Goal: Information Seeking & Learning: Learn about a topic

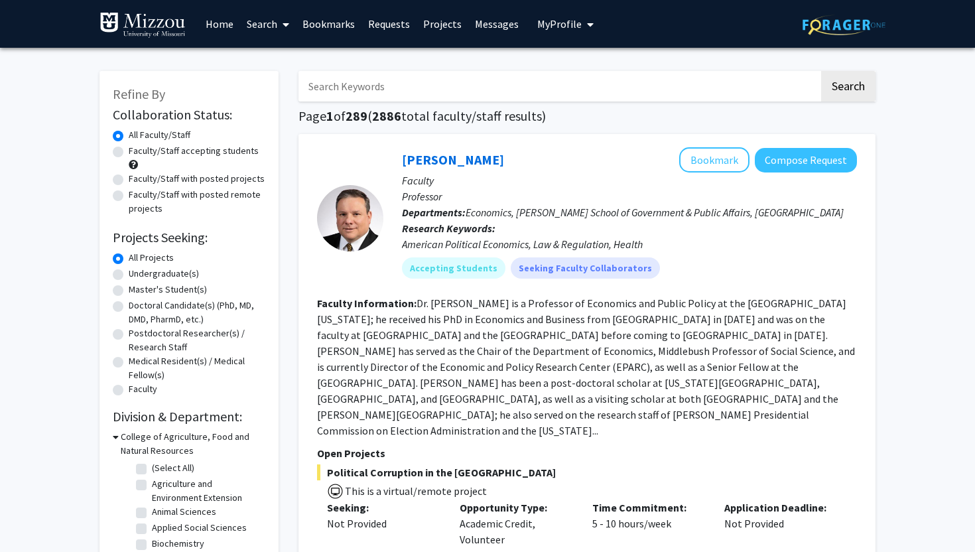
click at [187, 155] on label "Faculty/Staff accepting students" at bounding box center [194, 151] width 130 height 14
click at [137, 153] on input "Faculty/Staff accepting students" at bounding box center [133, 148] width 9 height 9
radio input "true"
click at [147, 275] on label "Undergraduate(s)" at bounding box center [164, 274] width 70 height 14
click at [137, 275] on input "Undergraduate(s)" at bounding box center [133, 271] width 9 height 9
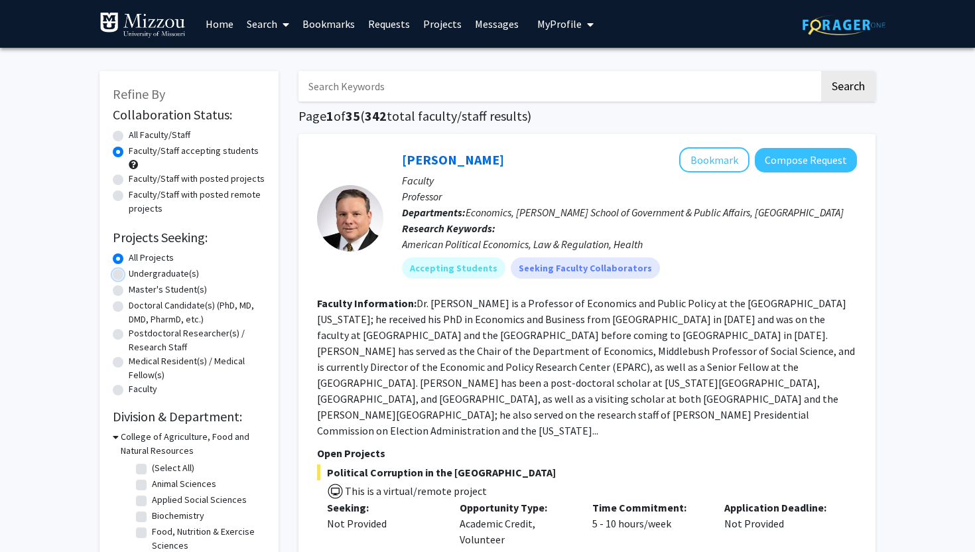
radio input "true"
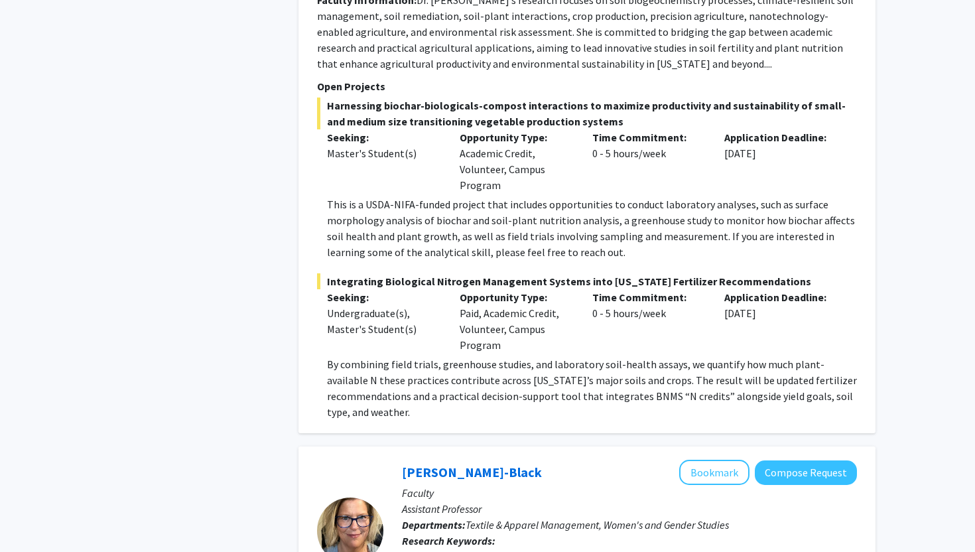
scroll to position [995, 0]
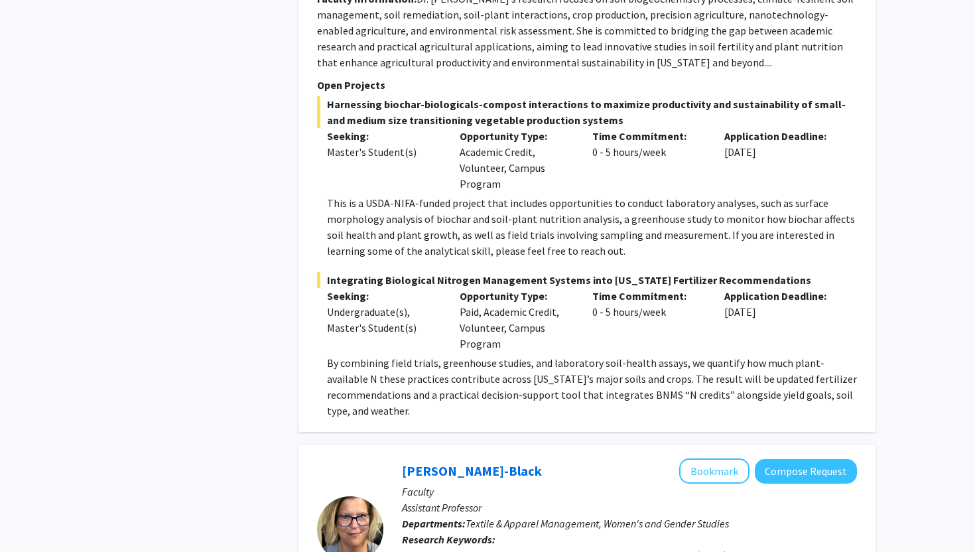
click at [471, 104] on span "Harnessing biochar-biologicals-compost interactions to maximize productivity an…" at bounding box center [587, 112] width 540 height 32
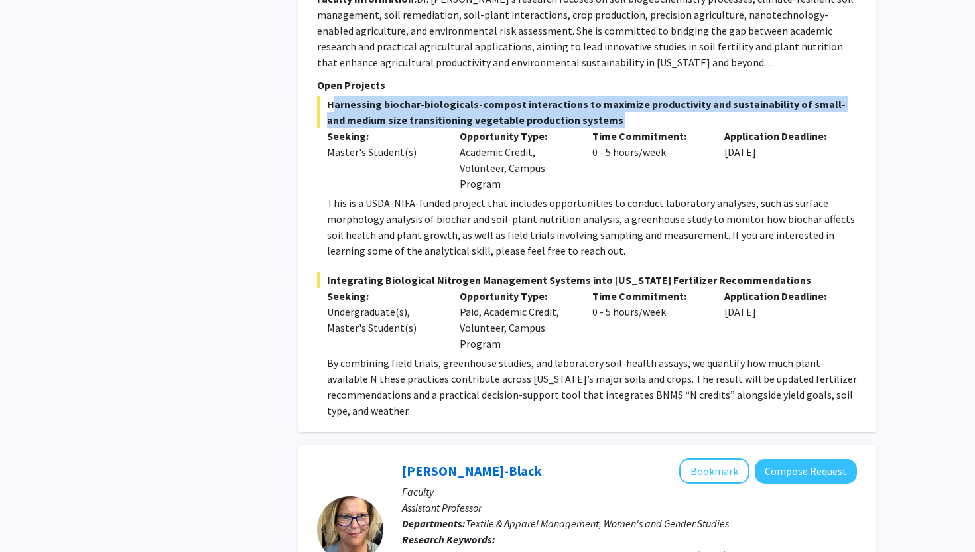
click at [471, 104] on span "Harnessing biochar-biologicals-compost interactions to maximize productivity an…" at bounding box center [587, 112] width 540 height 32
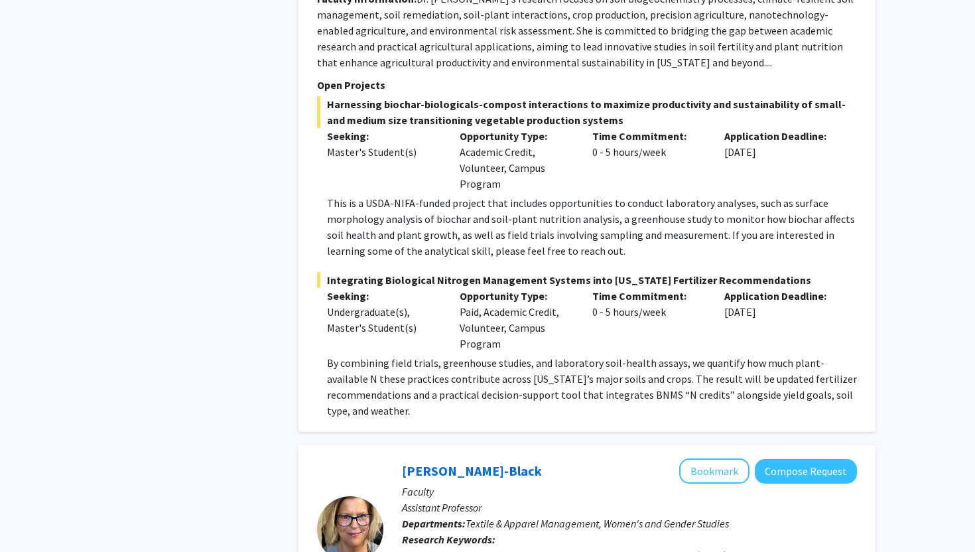
click at [457, 164] on div "Opportunity Type: Academic Credit, Volunteer, Campus Program" at bounding box center [516, 160] width 133 height 64
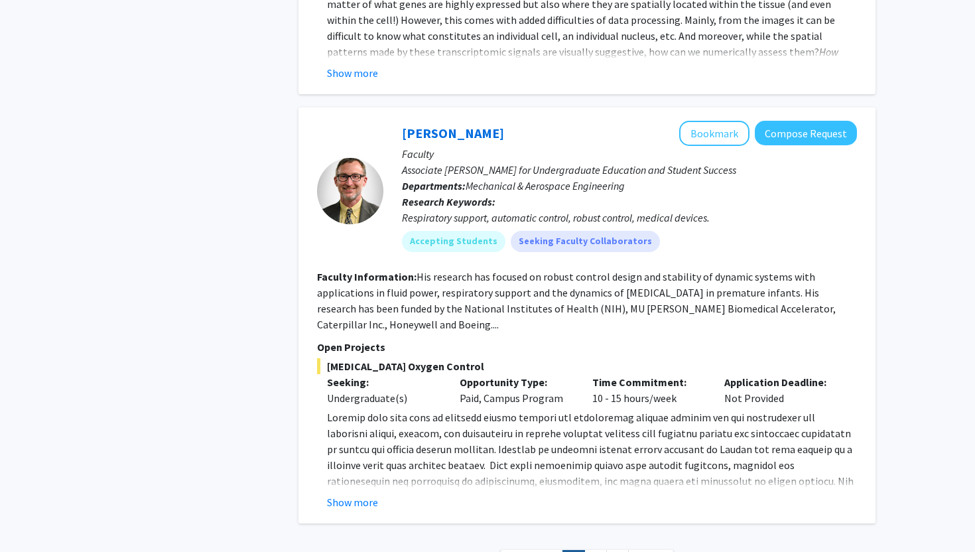
scroll to position [6217, 0]
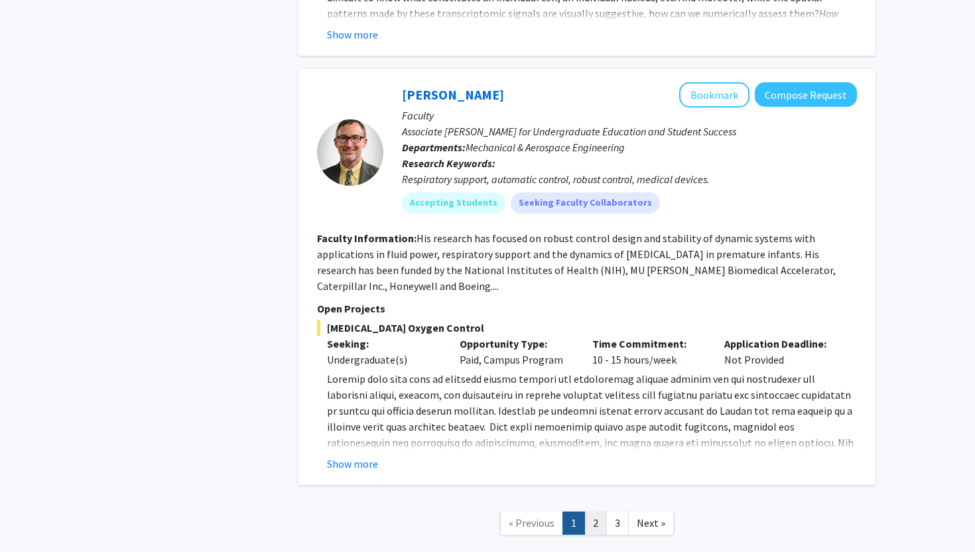
click at [602, 512] on link "2" at bounding box center [596, 523] width 23 height 23
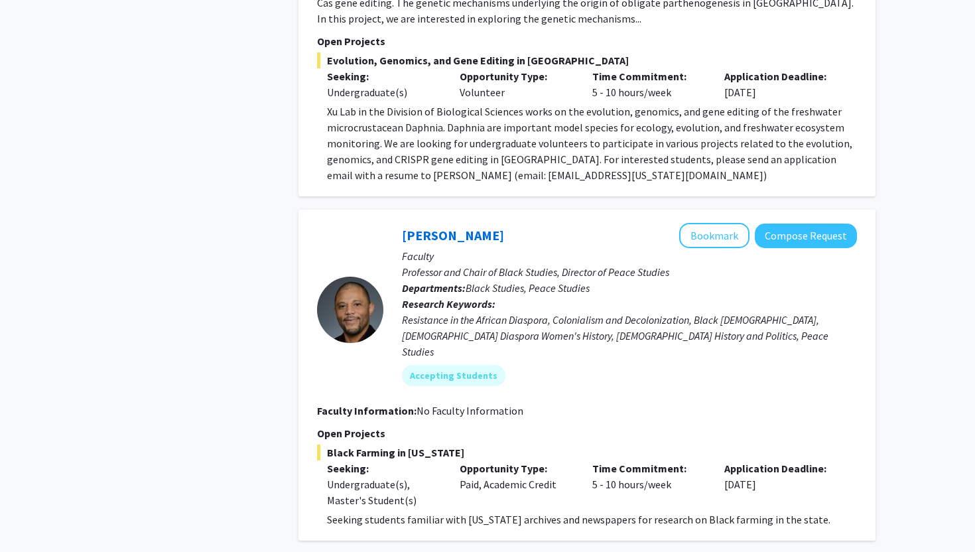
scroll to position [4231, 0]
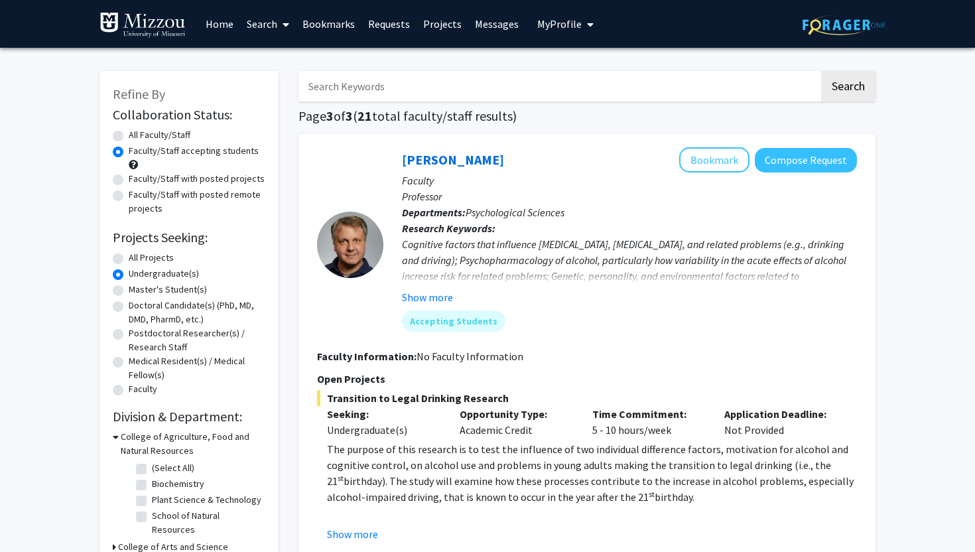
click at [330, 28] on link "Bookmarks" at bounding box center [329, 24] width 66 height 46
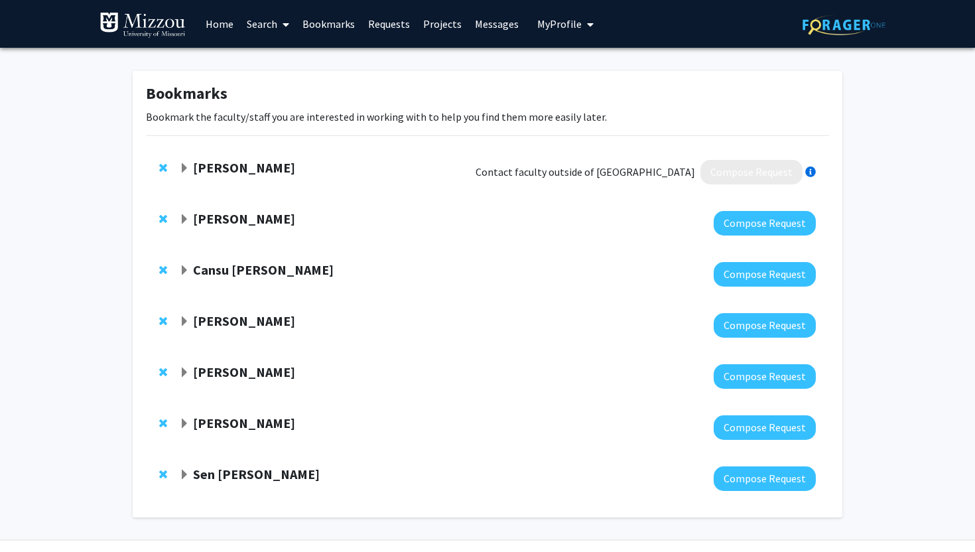
click at [250, 313] on strong "[PERSON_NAME]" at bounding box center [244, 321] width 102 height 17
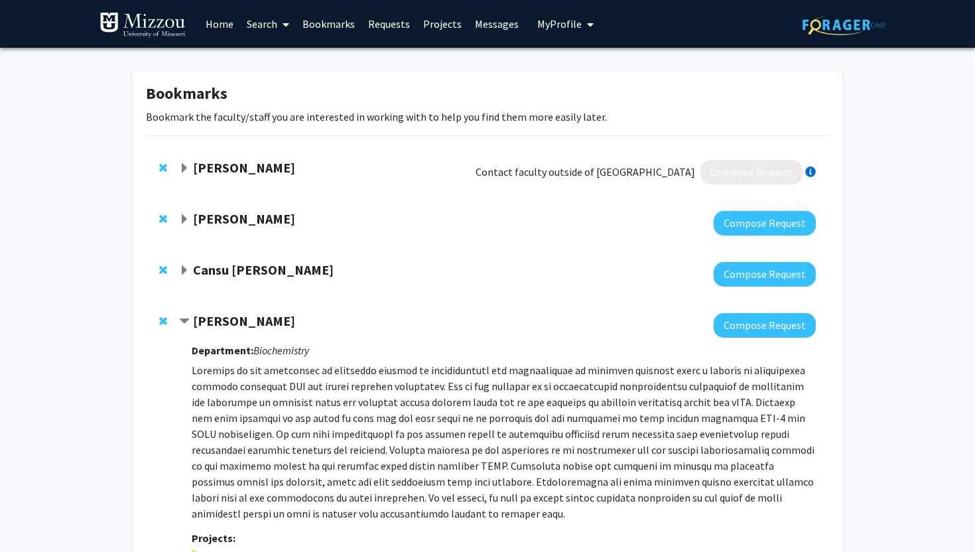
click at [273, 217] on strong "[PERSON_NAME]" at bounding box center [244, 218] width 102 height 17
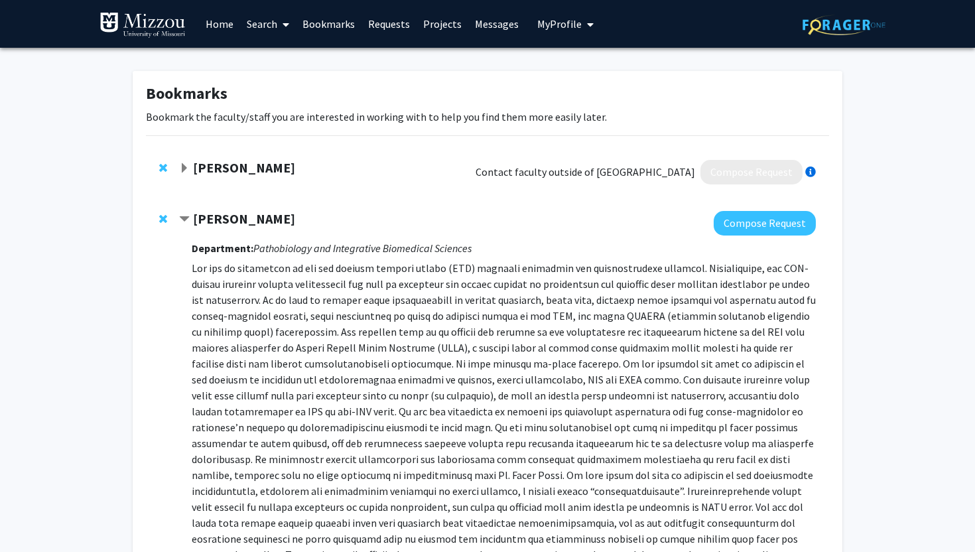
click at [244, 219] on strong "[PERSON_NAME]" at bounding box center [244, 218] width 102 height 17
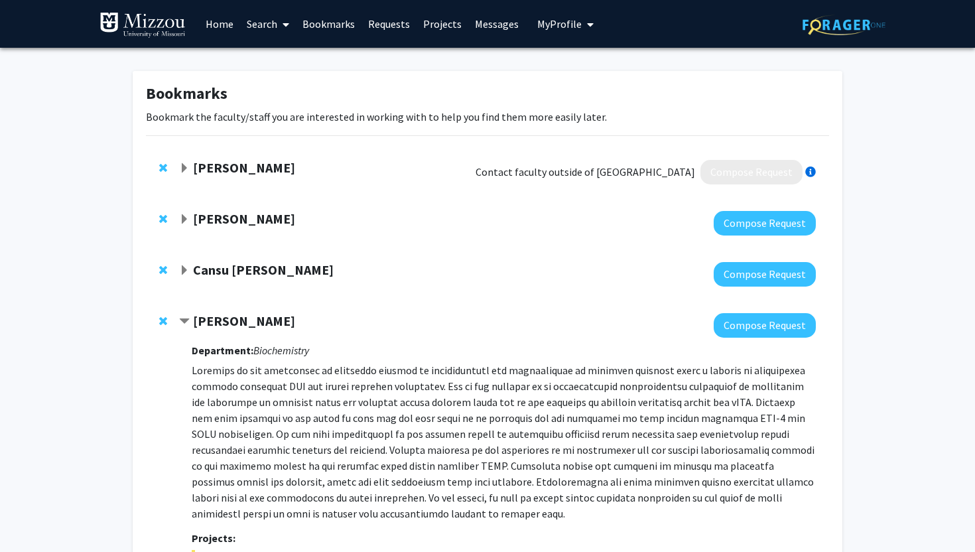
click at [163, 218] on span "Remove Kevin Cummings from bookmarks" at bounding box center [163, 219] width 8 height 11
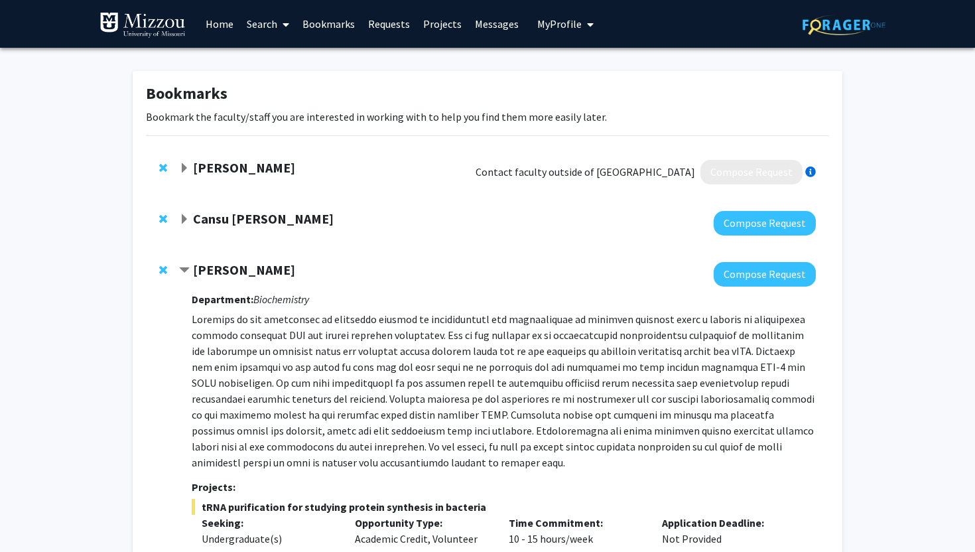
click at [220, 220] on strong "Cansu [PERSON_NAME]" at bounding box center [263, 218] width 141 height 17
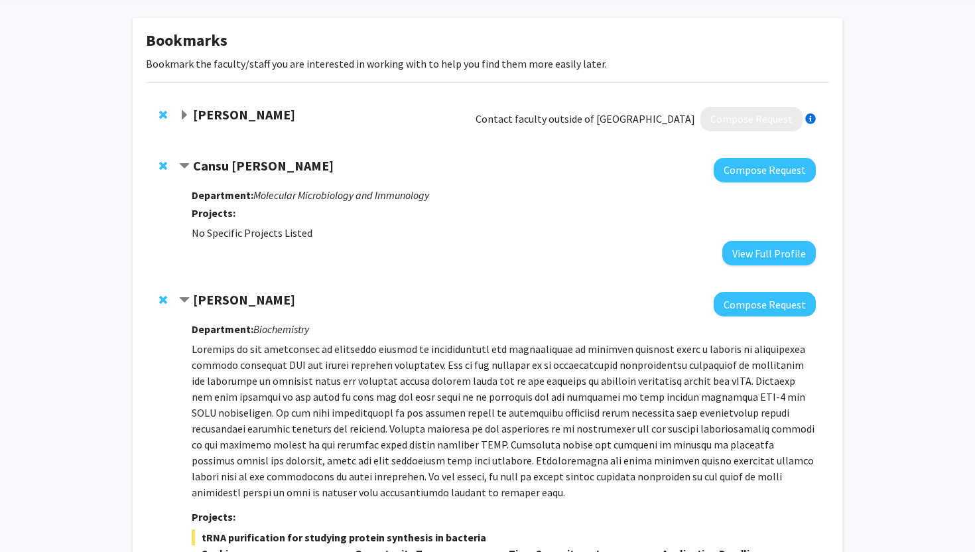
scroll to position [46, 0]
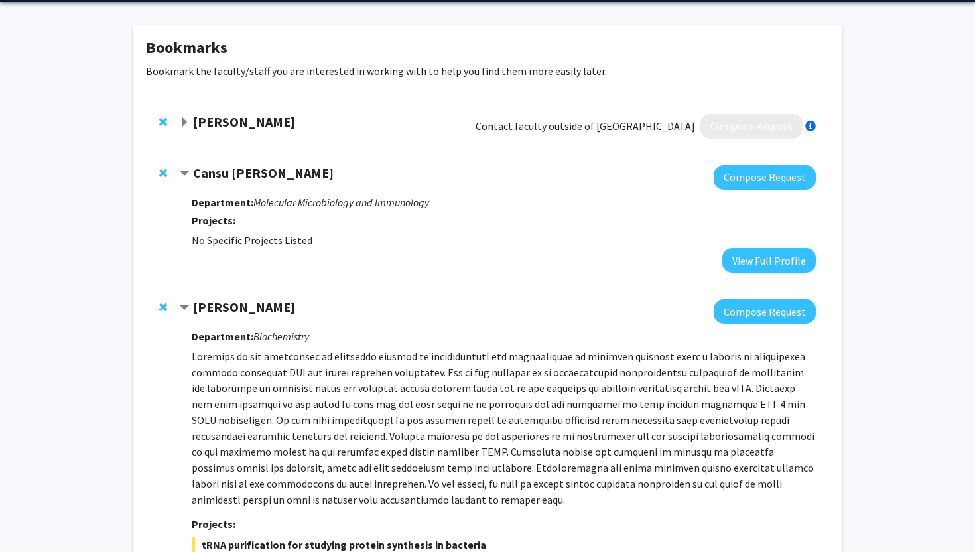
click at [163, 172] on span "Remove Cansu Agca from bookmarks" at bounding box center [163, 173] width 8 height 11
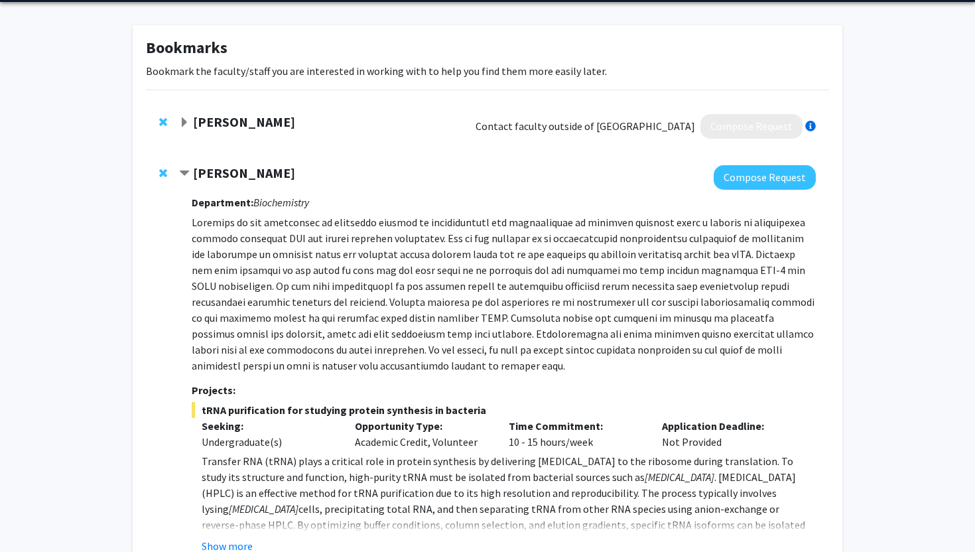
click at [168, 119] on div at bounding box center [165, 122] width 13 height 16
click at [163, 119] on span "Remove Semaan Kobrossi from bookmarks" at bounding box center [163, 122] width 8 height 11
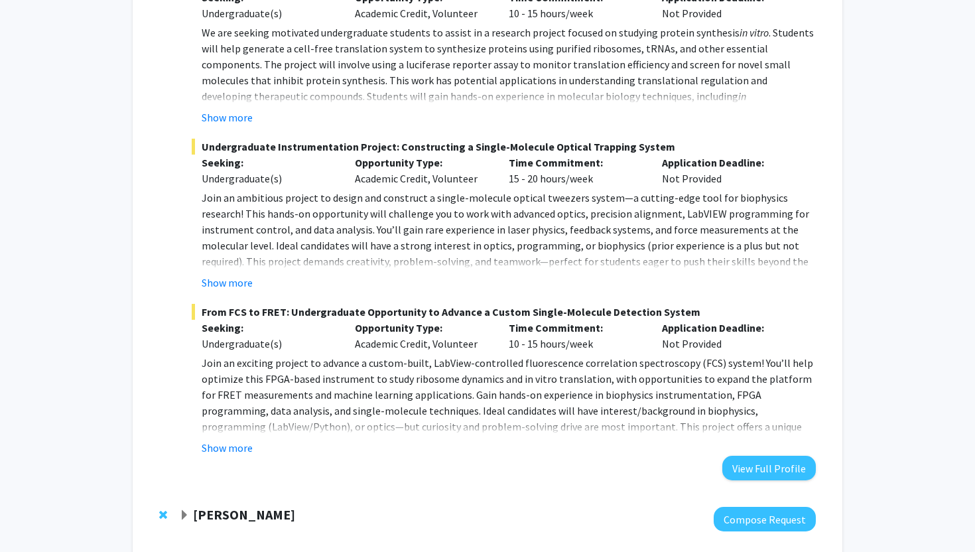
scroll to position [595, 0]
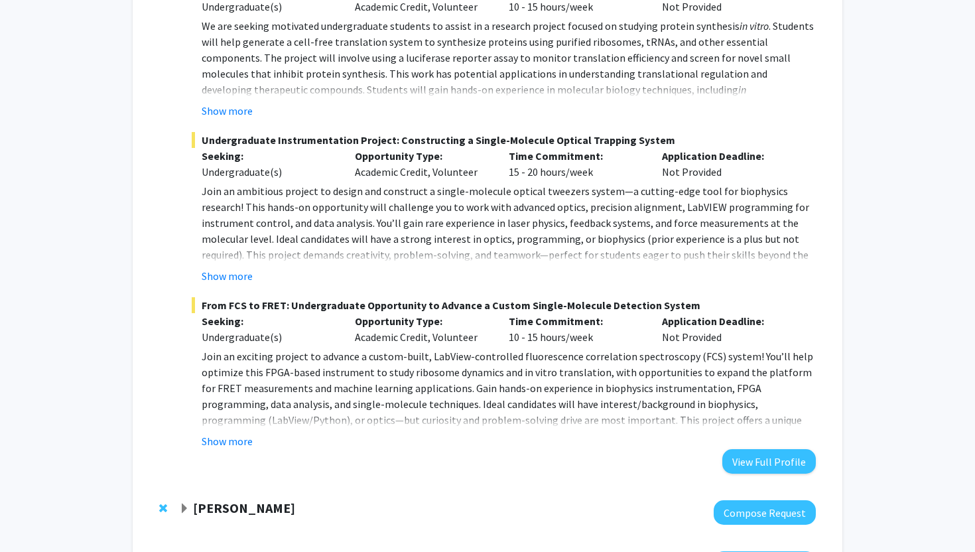
click at [194, 506] on strong "[PERSON_NAME]" at bounding box center [244, 508] width 102 height 17
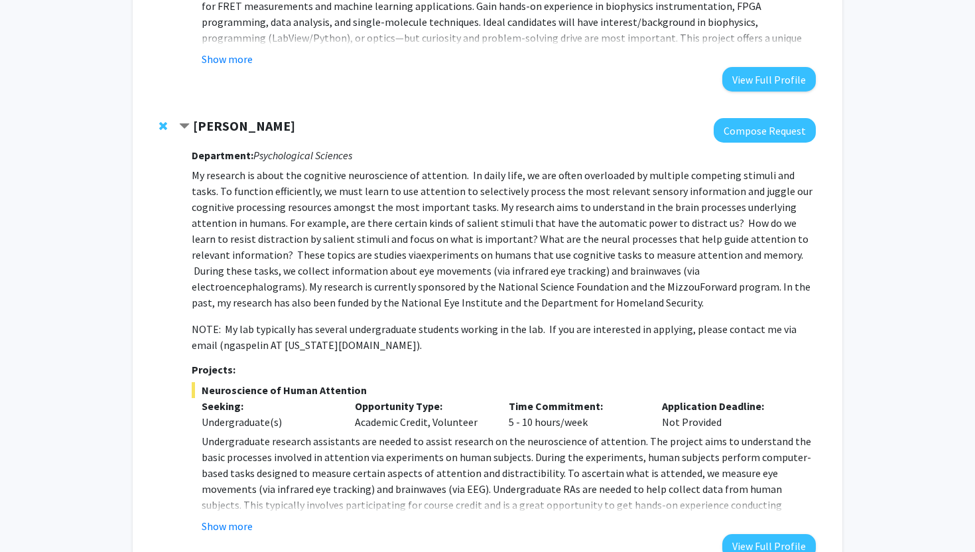
scroll to position [996, 0]
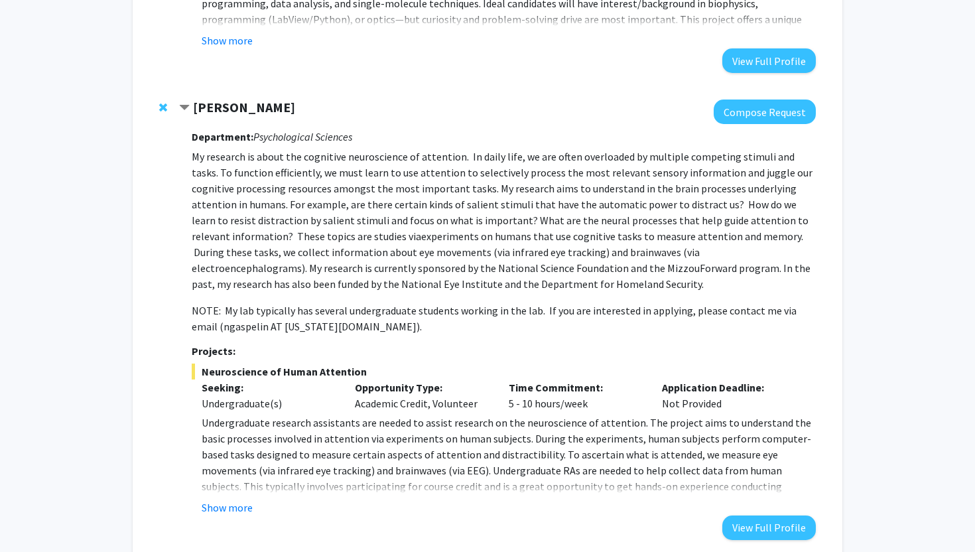
click at [164, 100] on div at bounding box center [165, 108] width 13 height 16
click at [164, 107] on span "Remove Nicholas Gaspelin from bookmarks" at bounding box center [163, 107] width 8 height 11
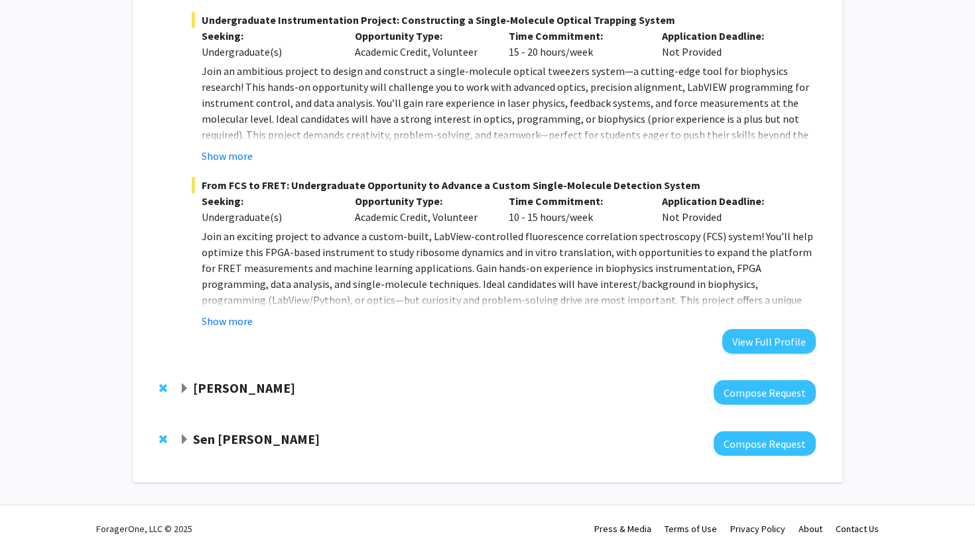
scroll to position [715, 0]
click at [165, 387] on span "Remove Yujiang Fang from bookmarks" at bounding box center [163, 388] width 8 height 11
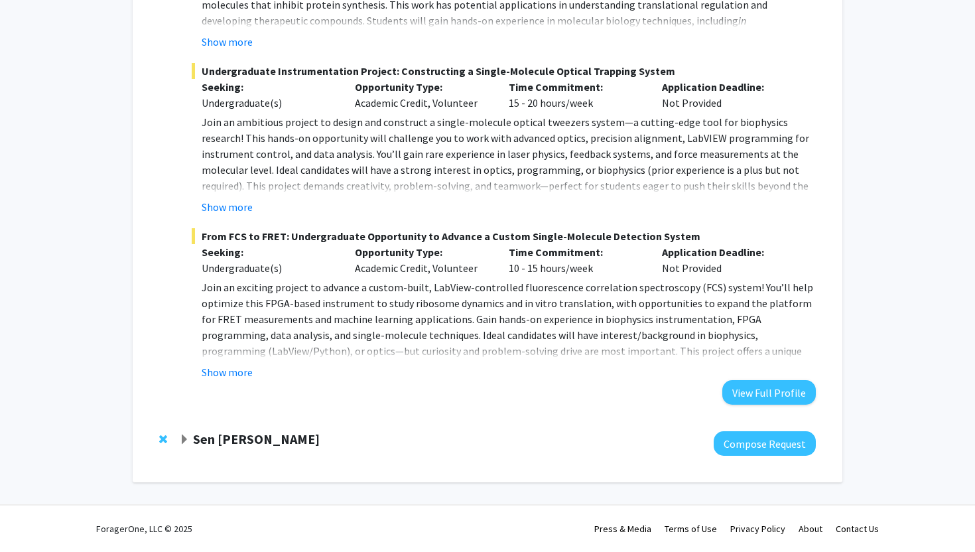
click at [163, 435] on span "Remove Sen Xu from bookmarks" at bounding box center [163, 439] width 8 height 11
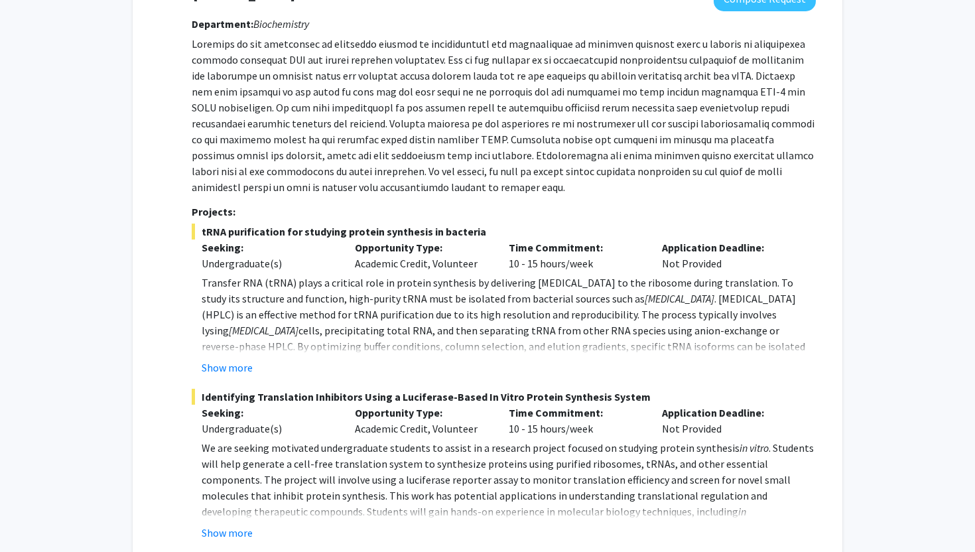
scroll to position [0, 0]
